Goal: Task Accomplishment & Management: Use online tool/utility

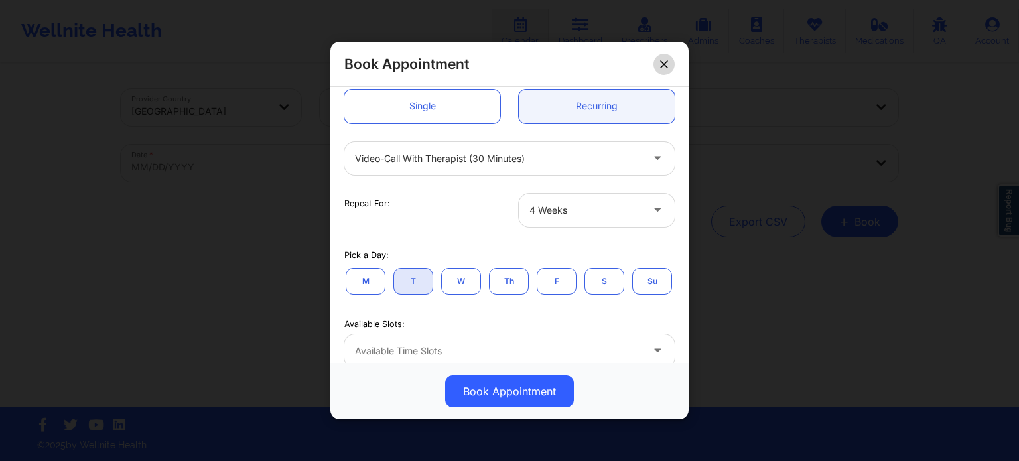
click at [671, 59] on button at bounding box center [663, 64] width 21 height 21
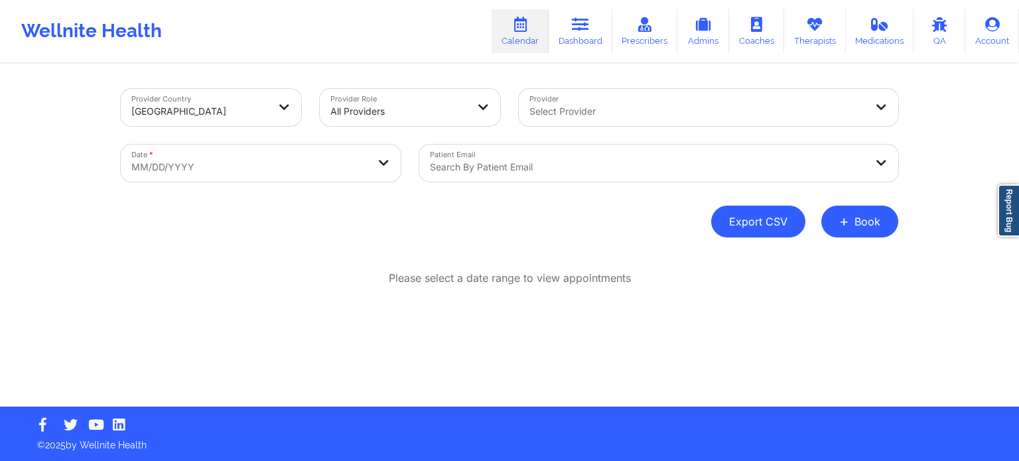
click at [748, 220] on button "Export CSV" at bounding box center [758, 222] width 94 height 32
select select "2025-8"
select select "2025-9"
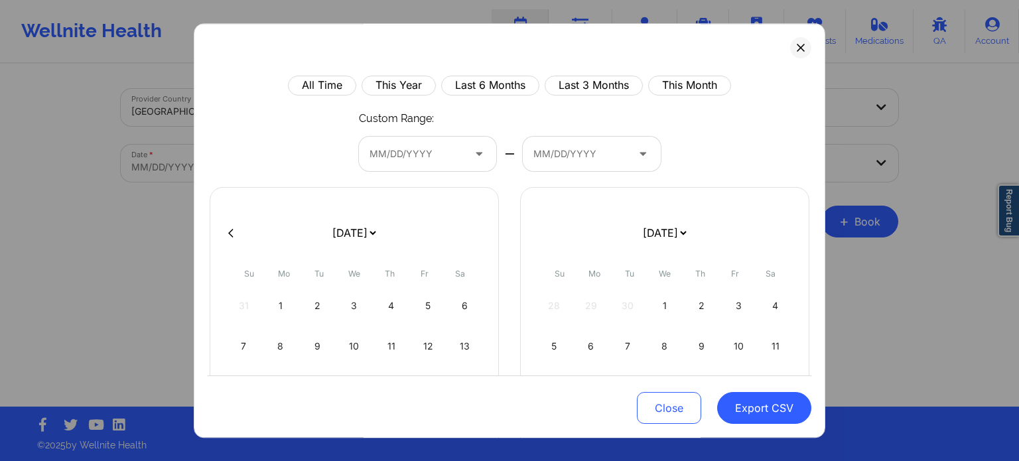
click at [448, 148] on div at bounding box center [416, 155] width 94 height 16
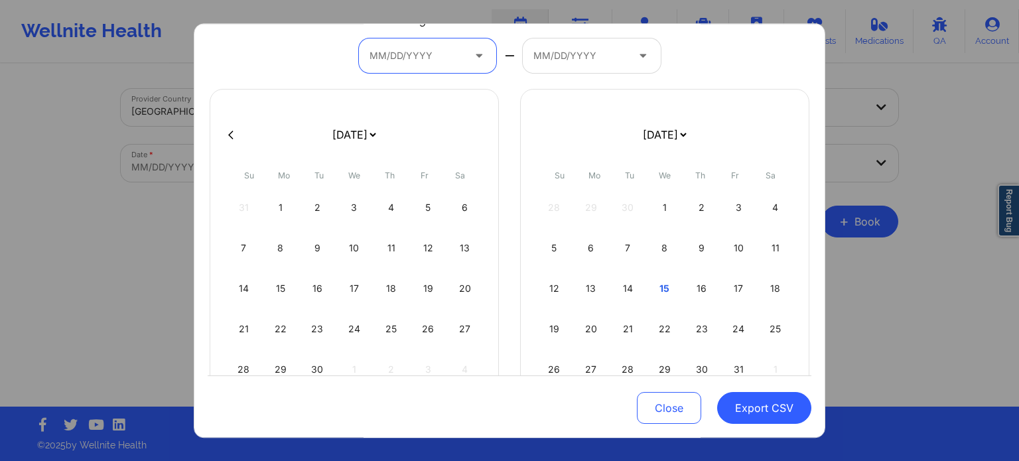
scroll to position [66, 0]
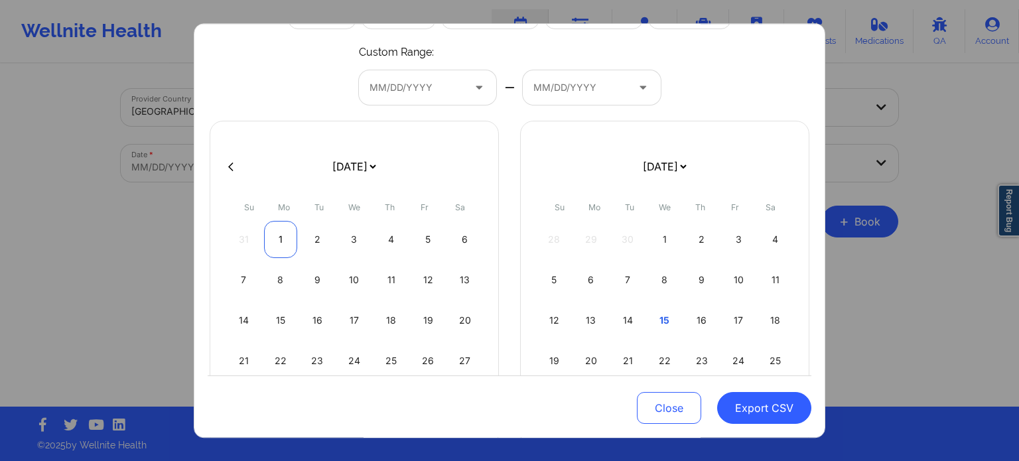
click at [279, 235] on div "1" at bounding box center [281, 240] width 34 height 37
select select "2025-8"
select select "2025-9"
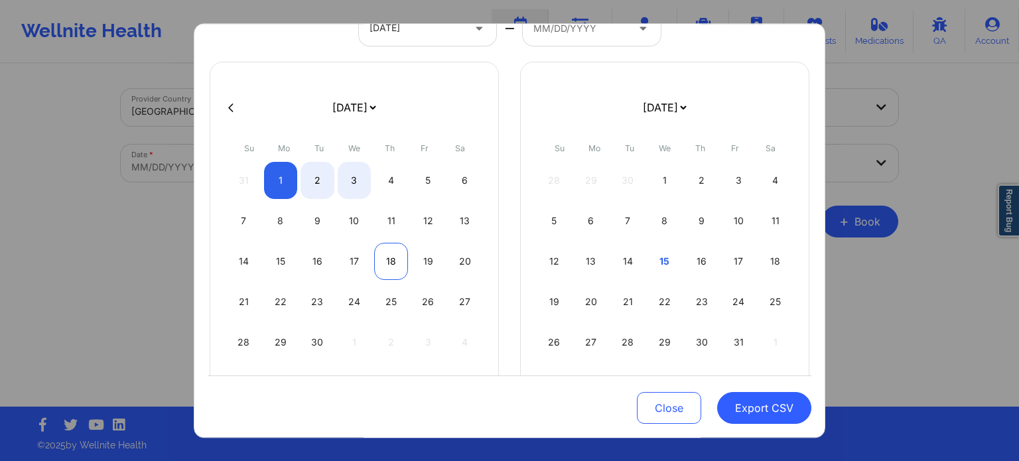
select select "2025-8"
select select "2025-9"
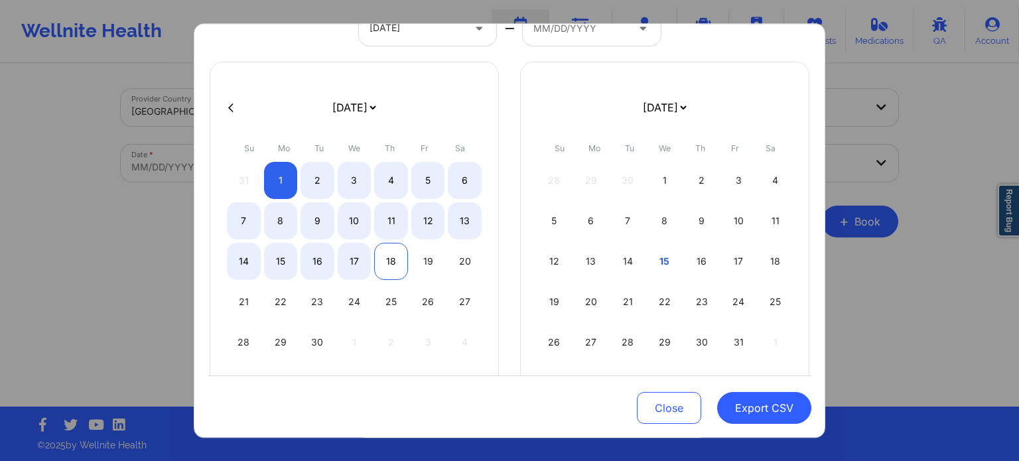
scroll to position [151, 0]
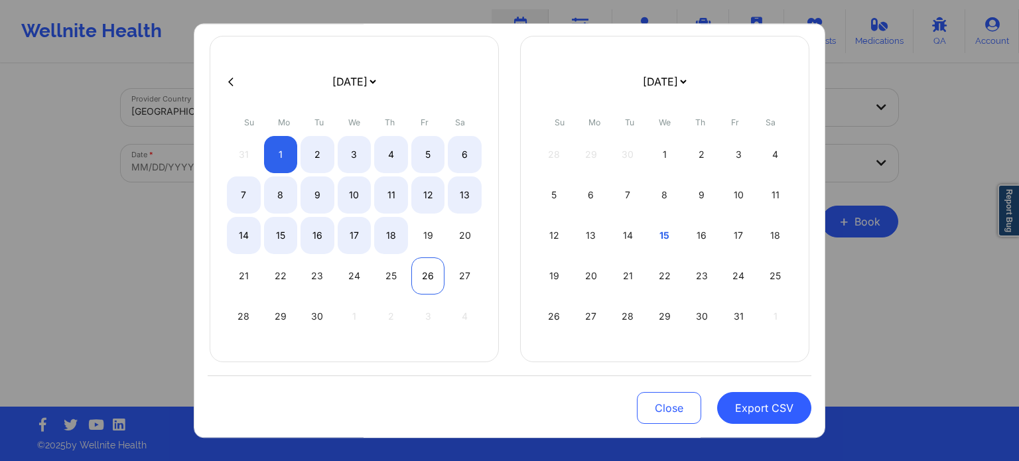
select select "2025-8"
select select "2025-9"
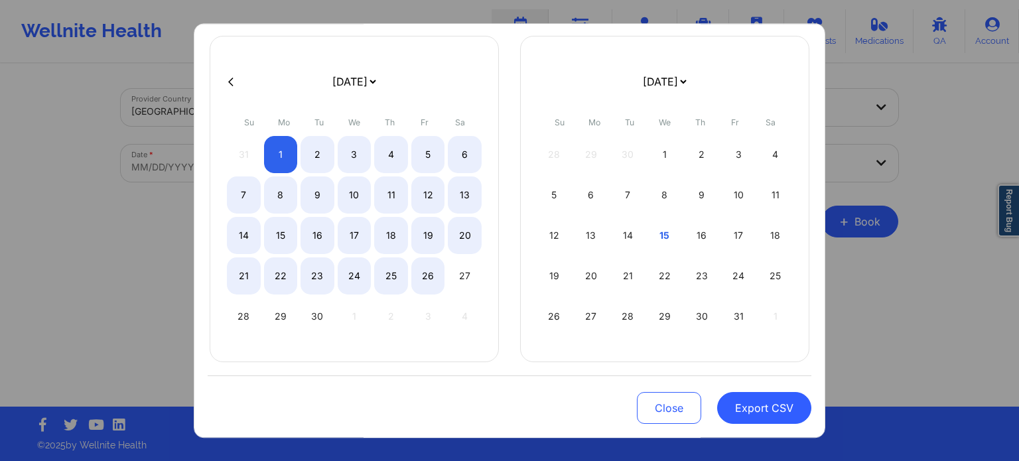
select select "2025-8"
select select "2025-9"
select select "2025-8"
select select "2025-9"
click at [316, 320] on div "30" at bounding box center [317, 317] width 34 height 37
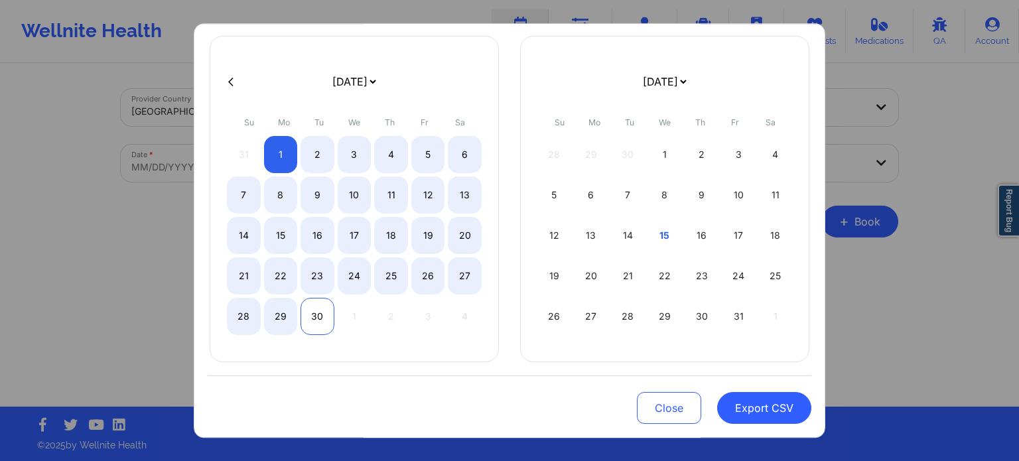
select select "2025-8"
select select "2025-9"
click at [748, 408] on button "Export CSV" at bounding box center [764, 408] width 94 height 32
select select "2025-8"
select select "2025-9"
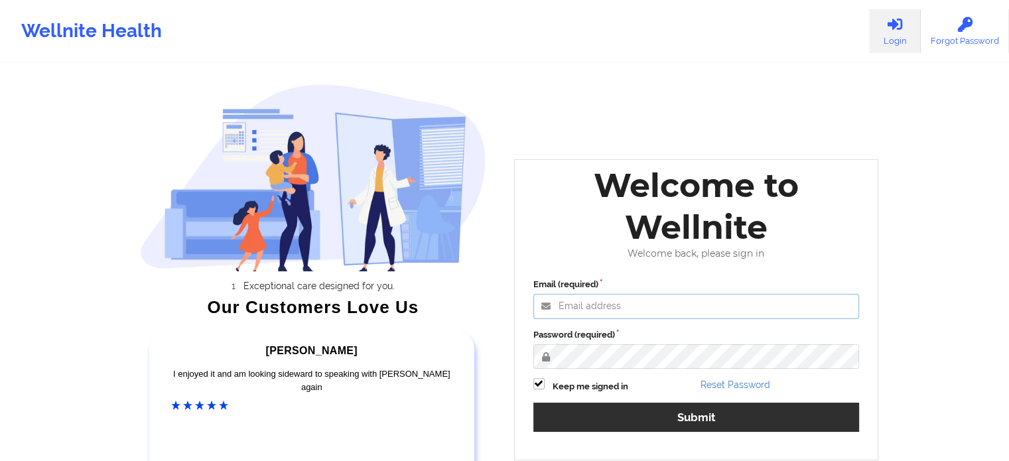
type input "[EMAIL_ADDRESS][DOMAIN_NAME]"
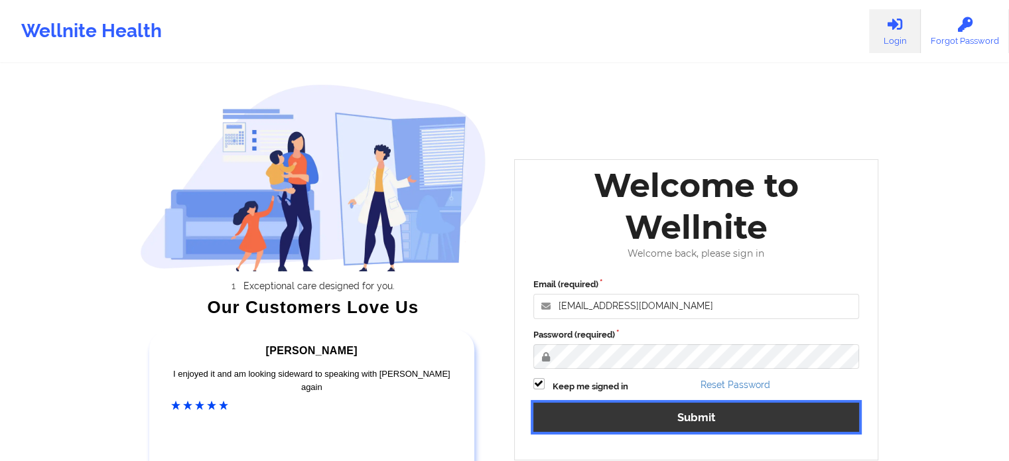
click at [645, 411] on button "Submit" at bounding box center [696, 417] width 326 height 29
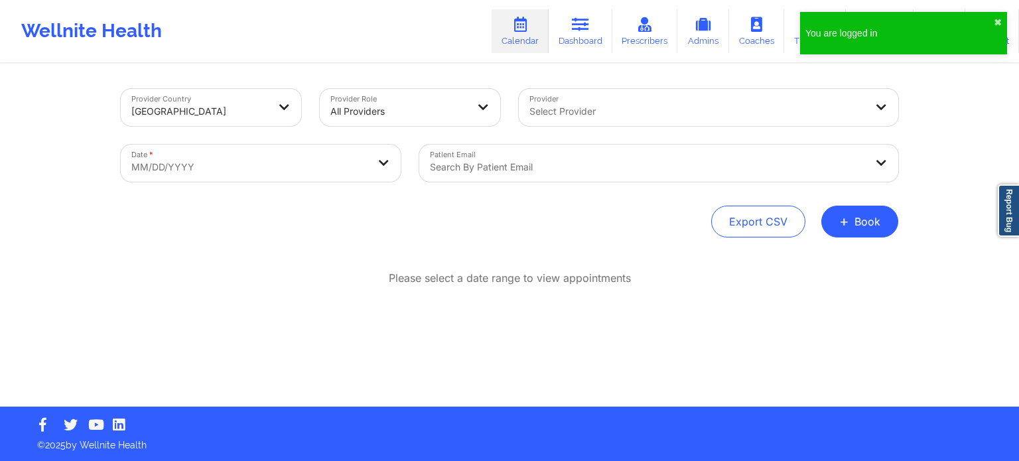
select select "2025-8"
select select "2025-9"
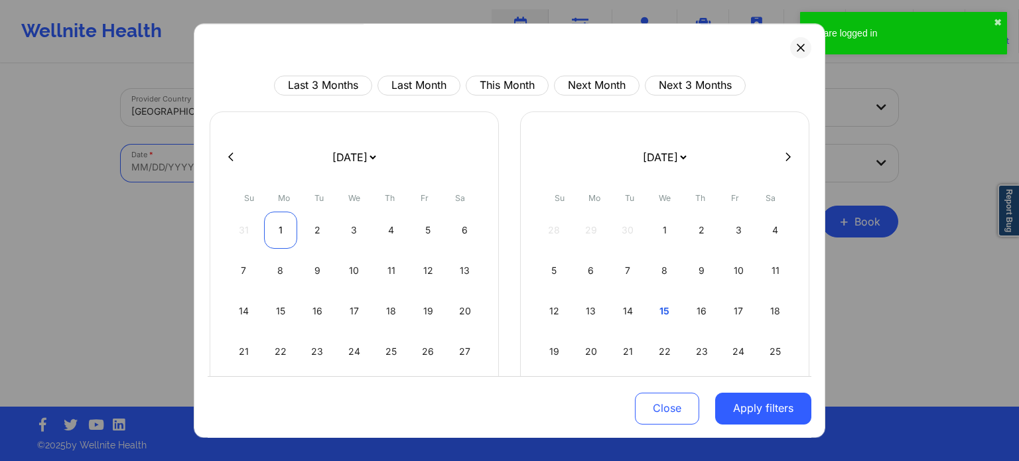
click at [283, 229] on div "1" at bounding box center [281, 230] width 34 height 37
select select "2025-8"
select select "2025-9"
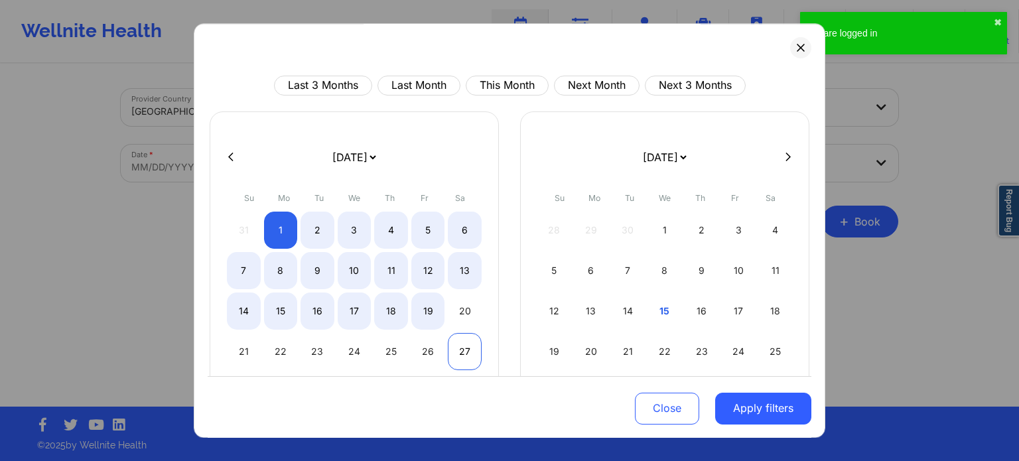
select select "2025-8"
select select "2025-9"
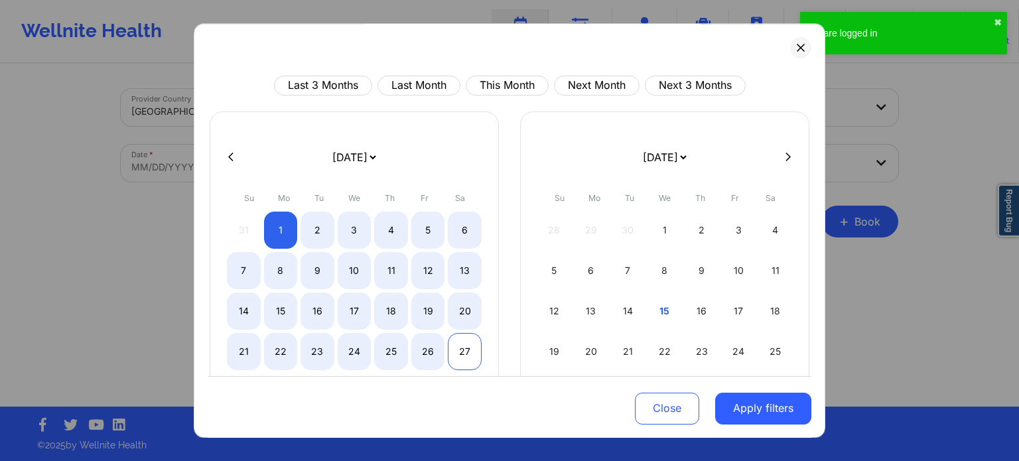
scroll to position [76, 0]
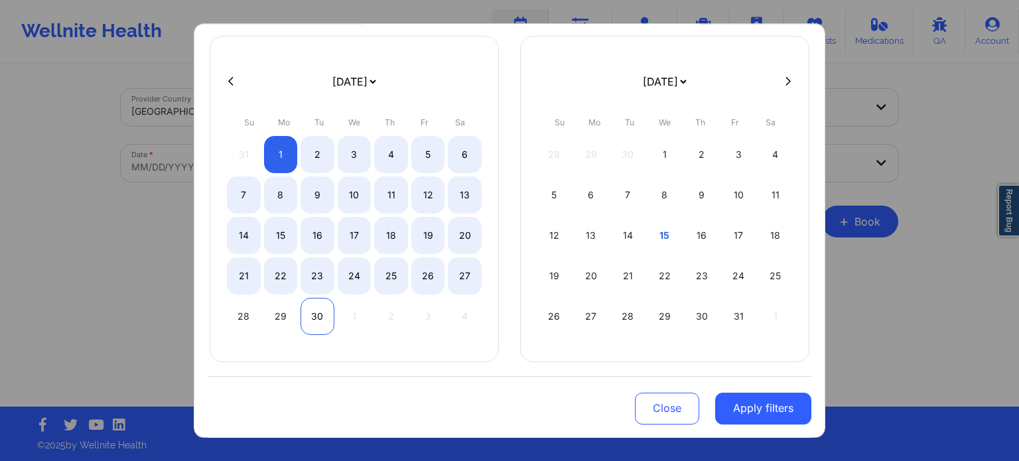
select select "2025-8"
select select "2025-9"
click at [325, 309] on div "30" at bounding box center [317, 316] width 34 height 37
select select "2025-8"
select select "2025-9"
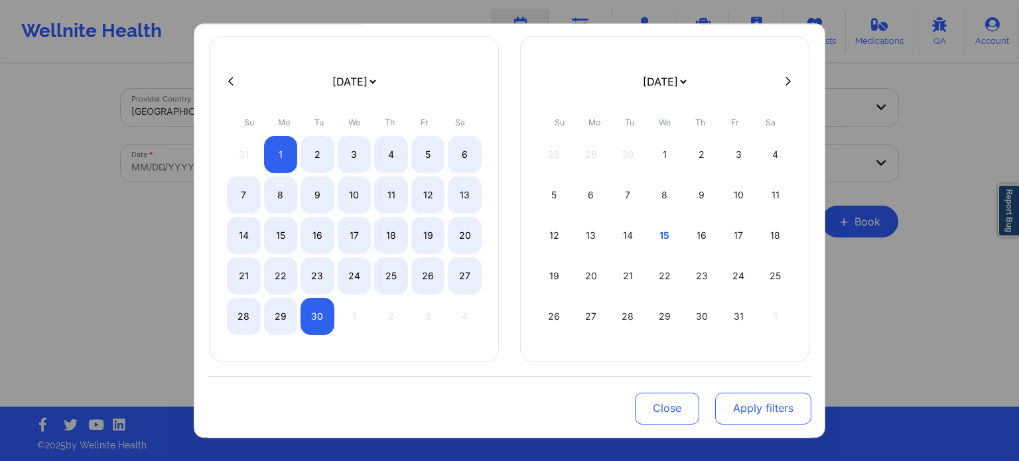
click at [742, 405] on button "Apply filters" at bounding box center [763, 408] width 96 height 32
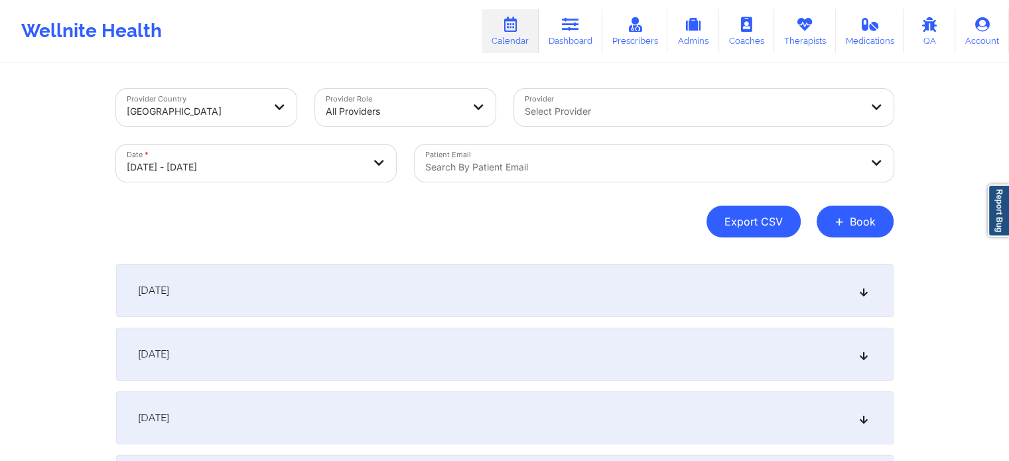
click at [780, 220] on button "Export CSV" at bounding box center [753, 222] width 94 height 32
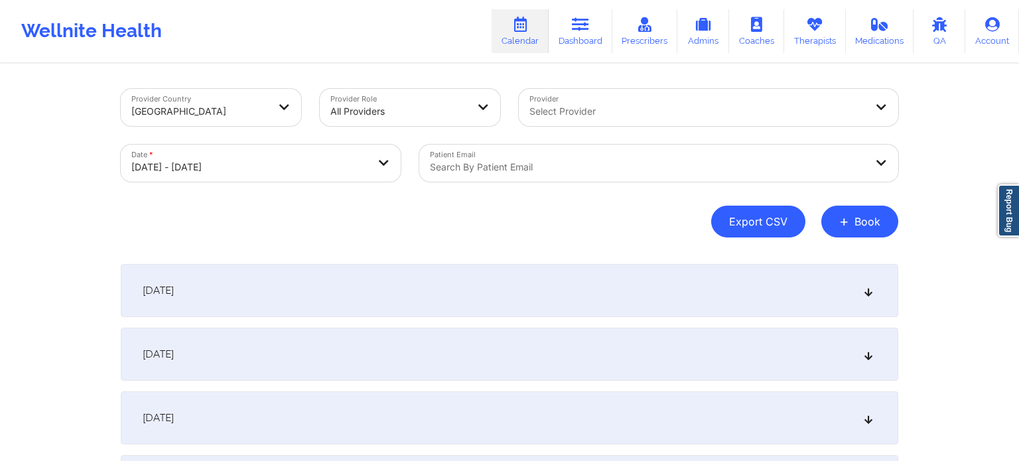
select select "2025-8"
select select "2025-9"
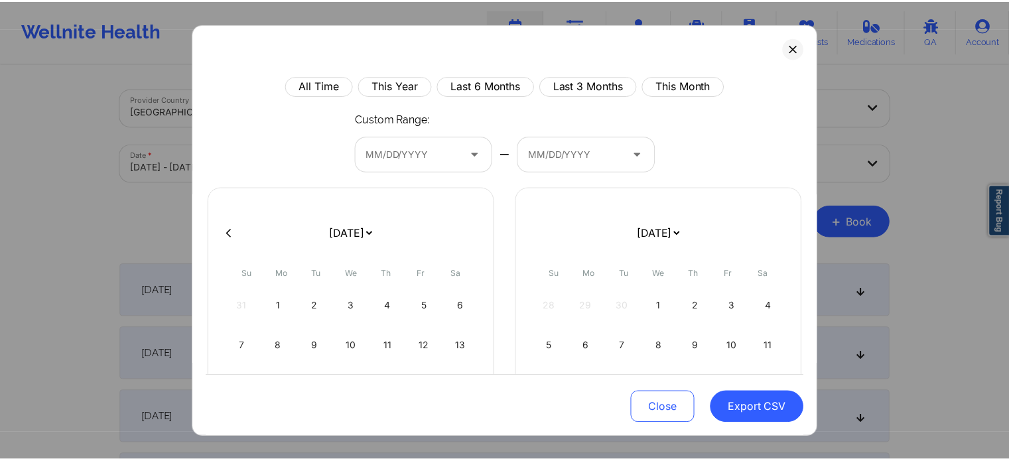
scroll to position [133, 0]
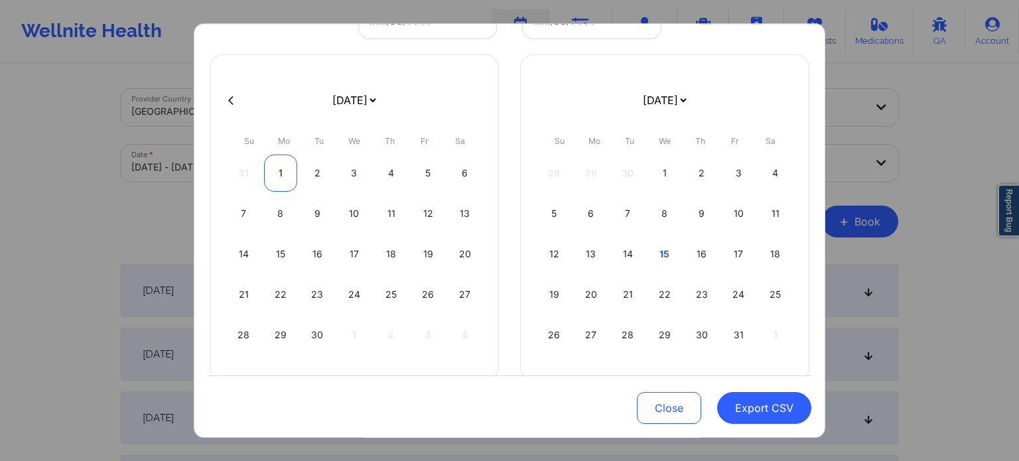
click at [277, 176] on div "1" at bounding box center [281, 173] width 34 height 37
select select "2025-8"
select select "2025-9"
select select "2025-8"
select select "2025-9"
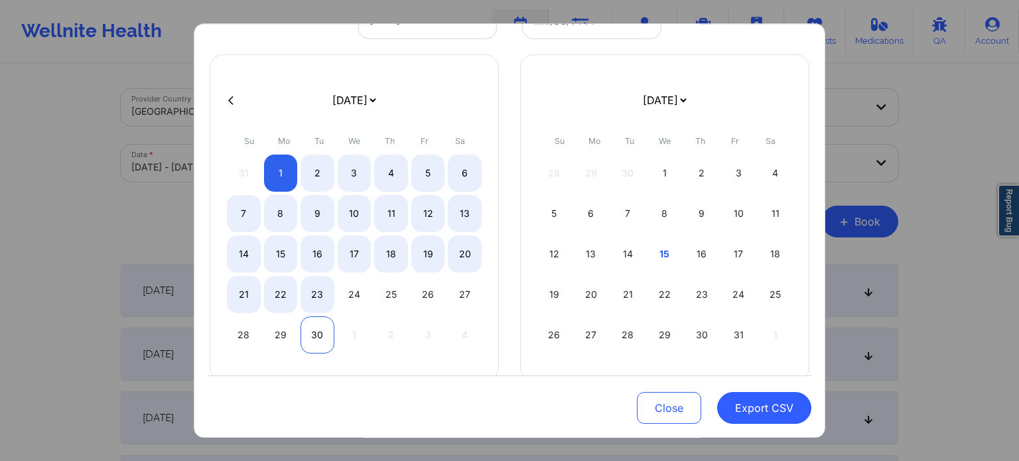
select select "2025-8"
select select "2025-9"
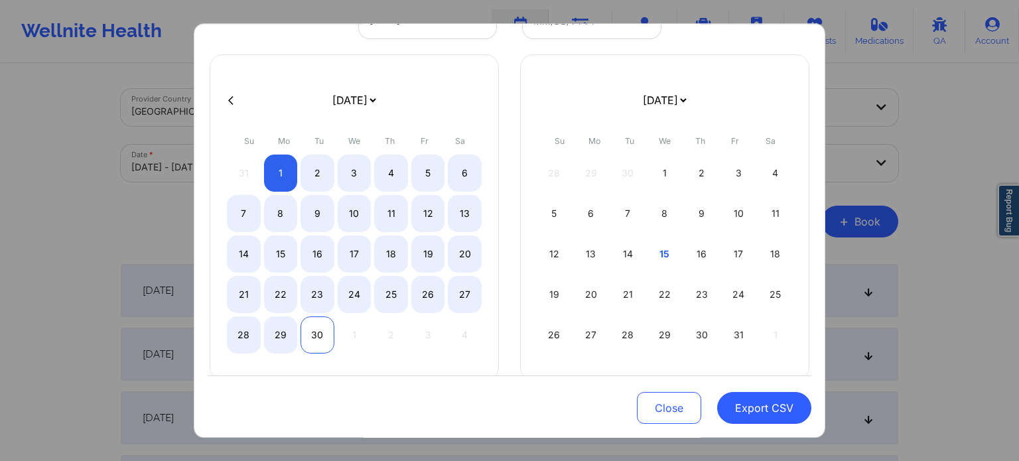
click at [316, 331] on div "30" at bounding box center [317, 335] width 34 height 37
select select "2025-8"
select select "2025-9"
click at [793, 409] on button "Export CSV" at bounding box center [764, 408] width 94 height 32
select select "2025-8"
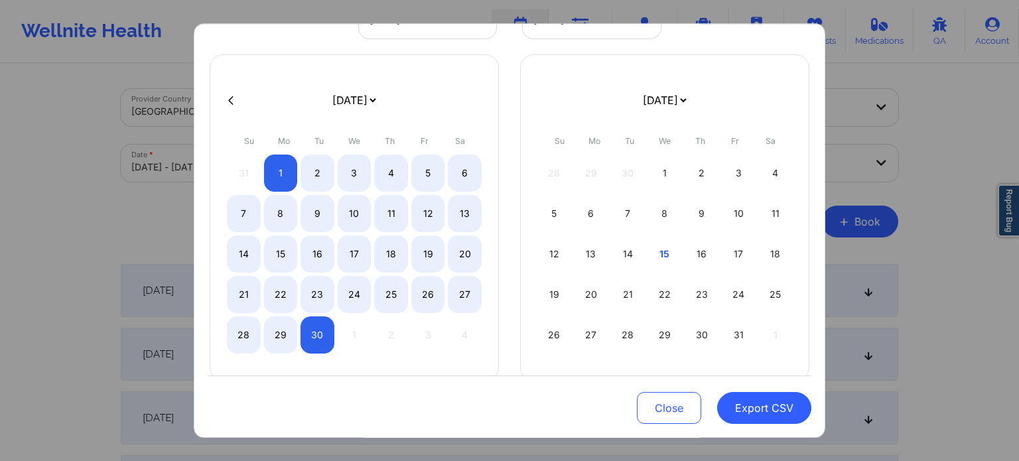
select select "2025-9"
